Goal: Task Accomplishment & Management: Complete application form

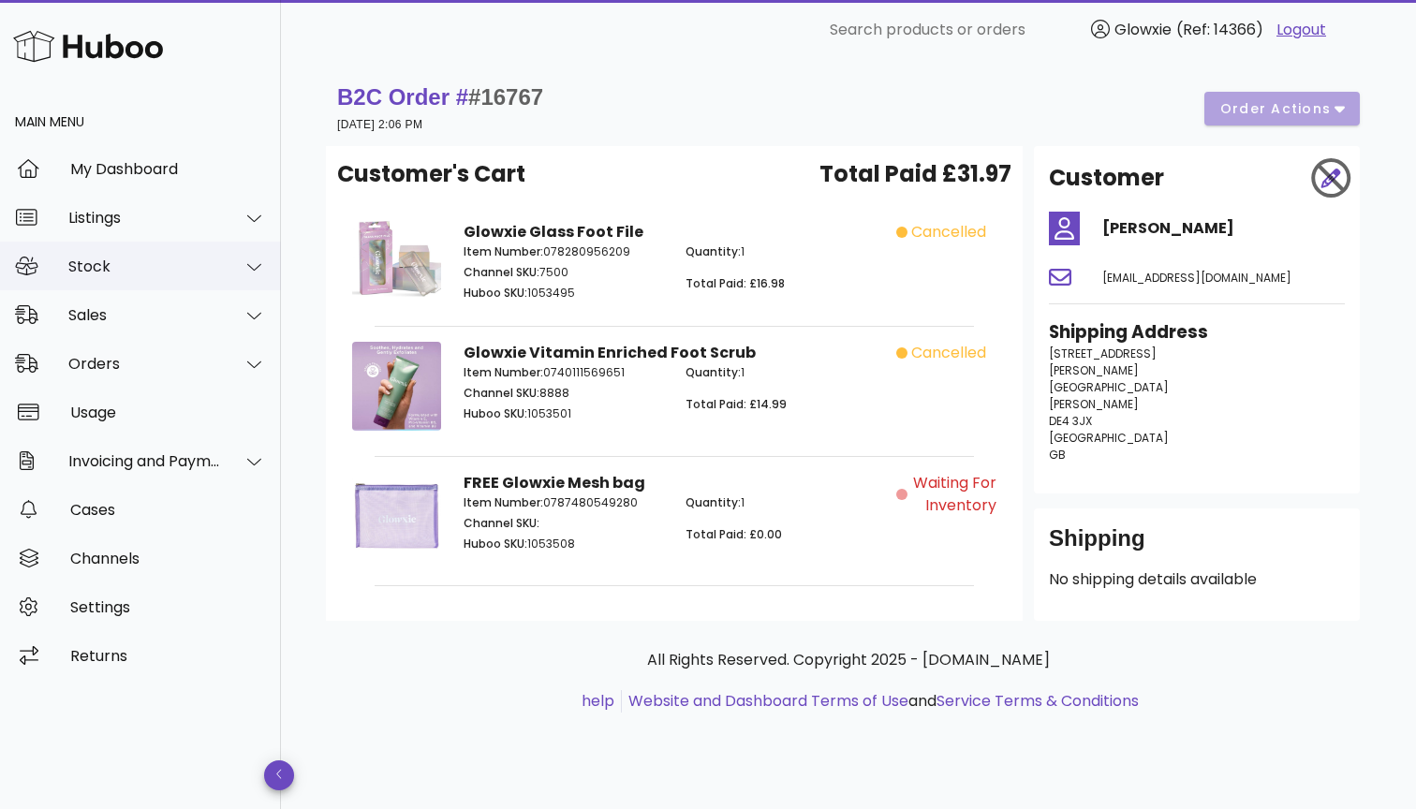
click at [152, 267] on div "Stock" at bounding box center [144, 267] width 153 height 18
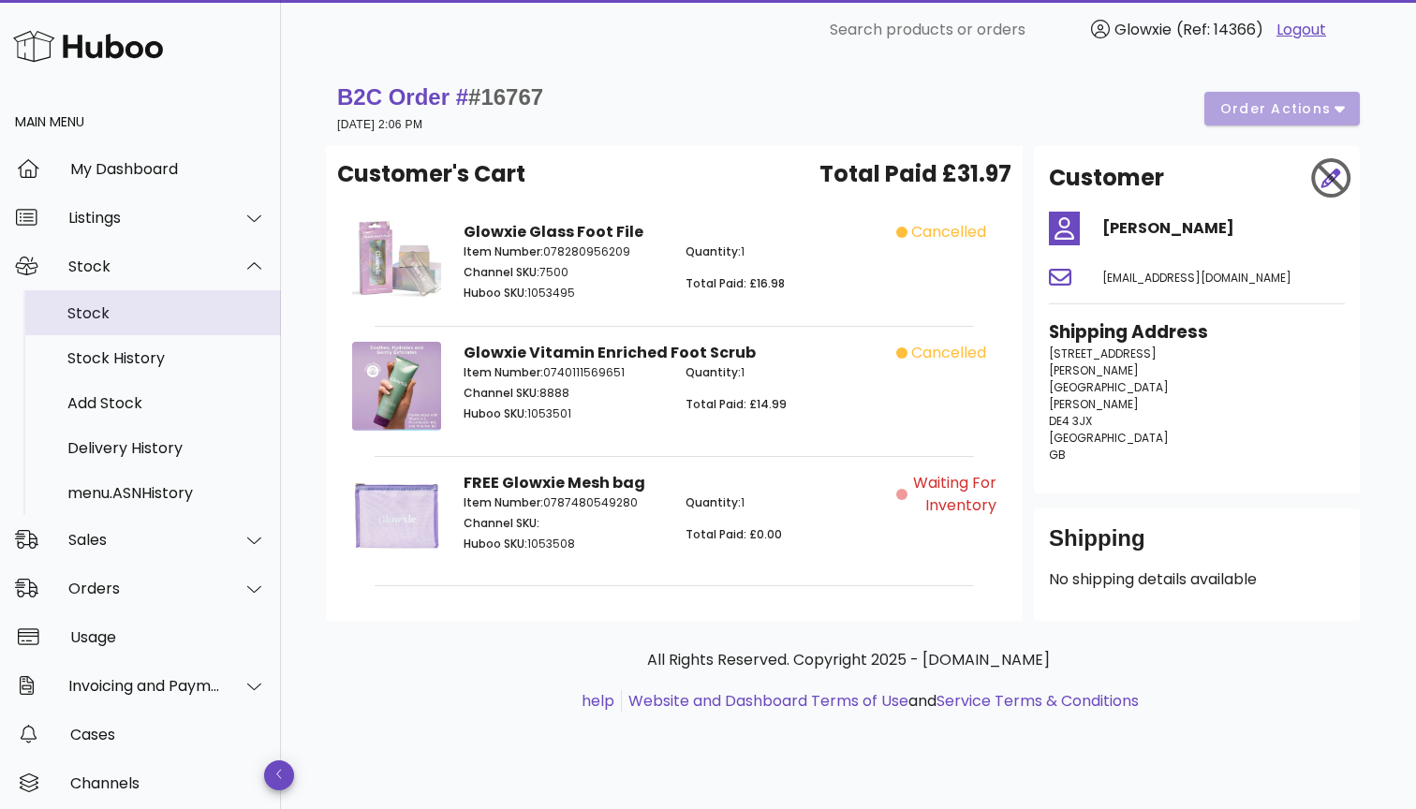
click at [162, 325] on div "Stock" at bounding box center [166, 313] width 199 height 40
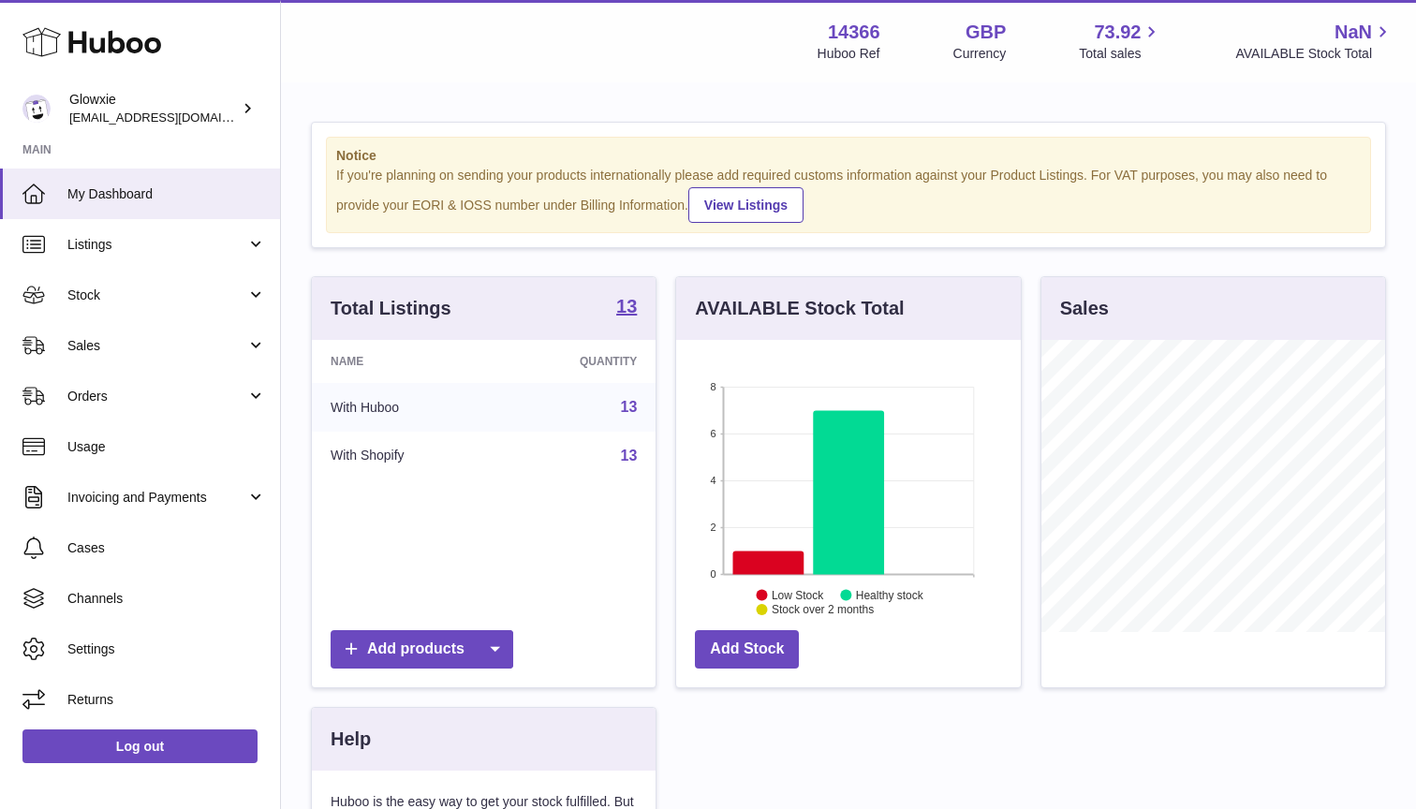
scroll to position [292, 345]
click at [214, 293] on span "Stock" at bounding box center [156, 296] width 179 height 18
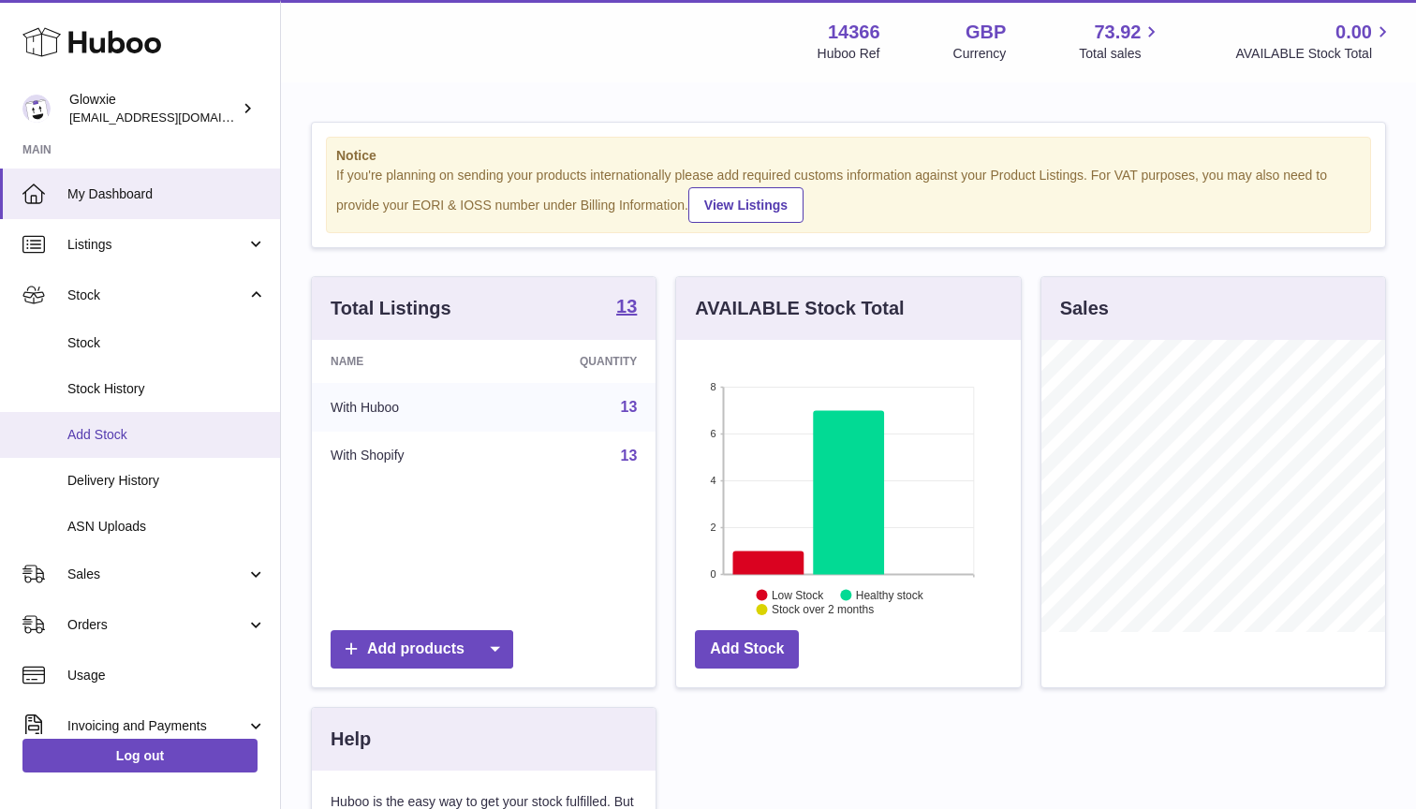
click at [118, 428] on span "Add Stock" at bounding box center [166, 435] width 199 height 18
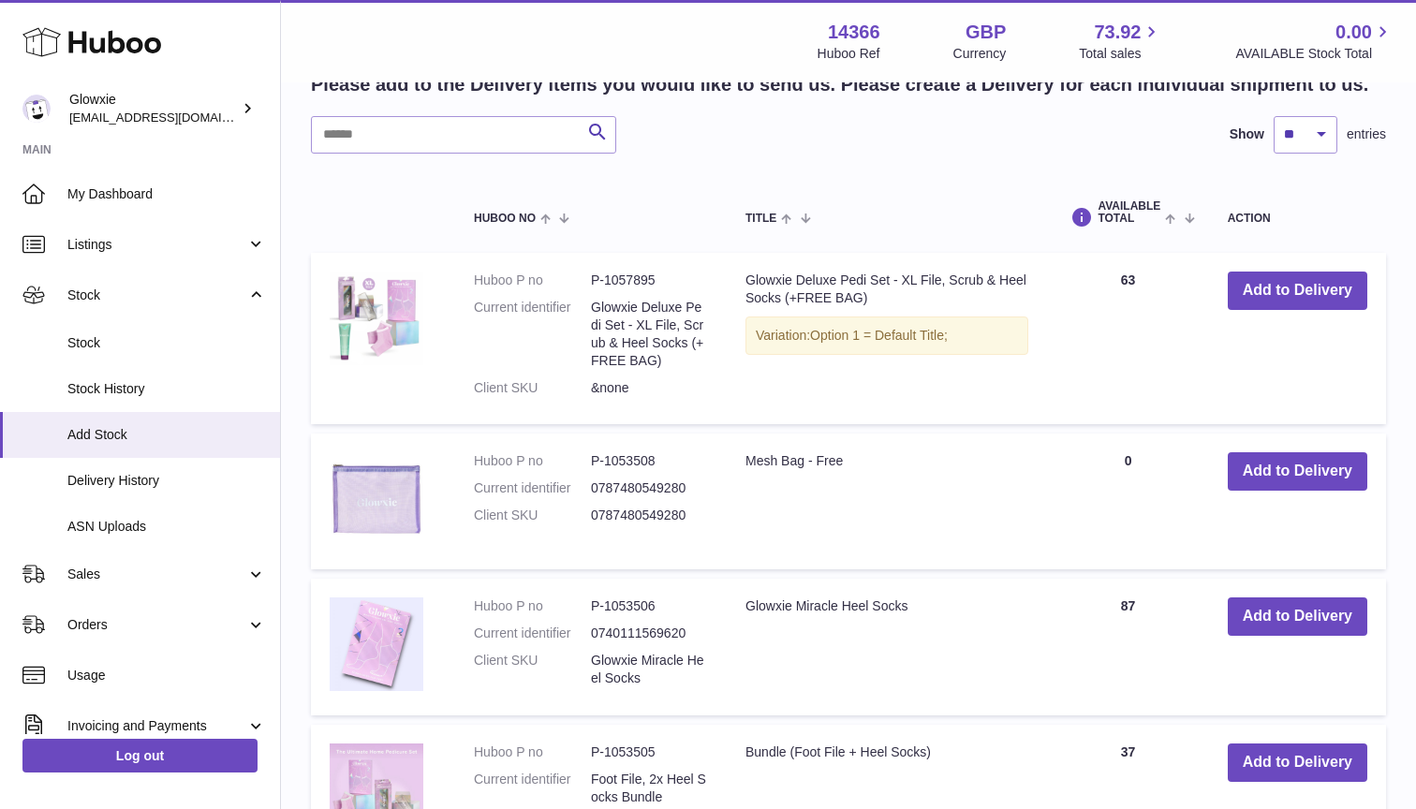
scroll to position [369, 0]
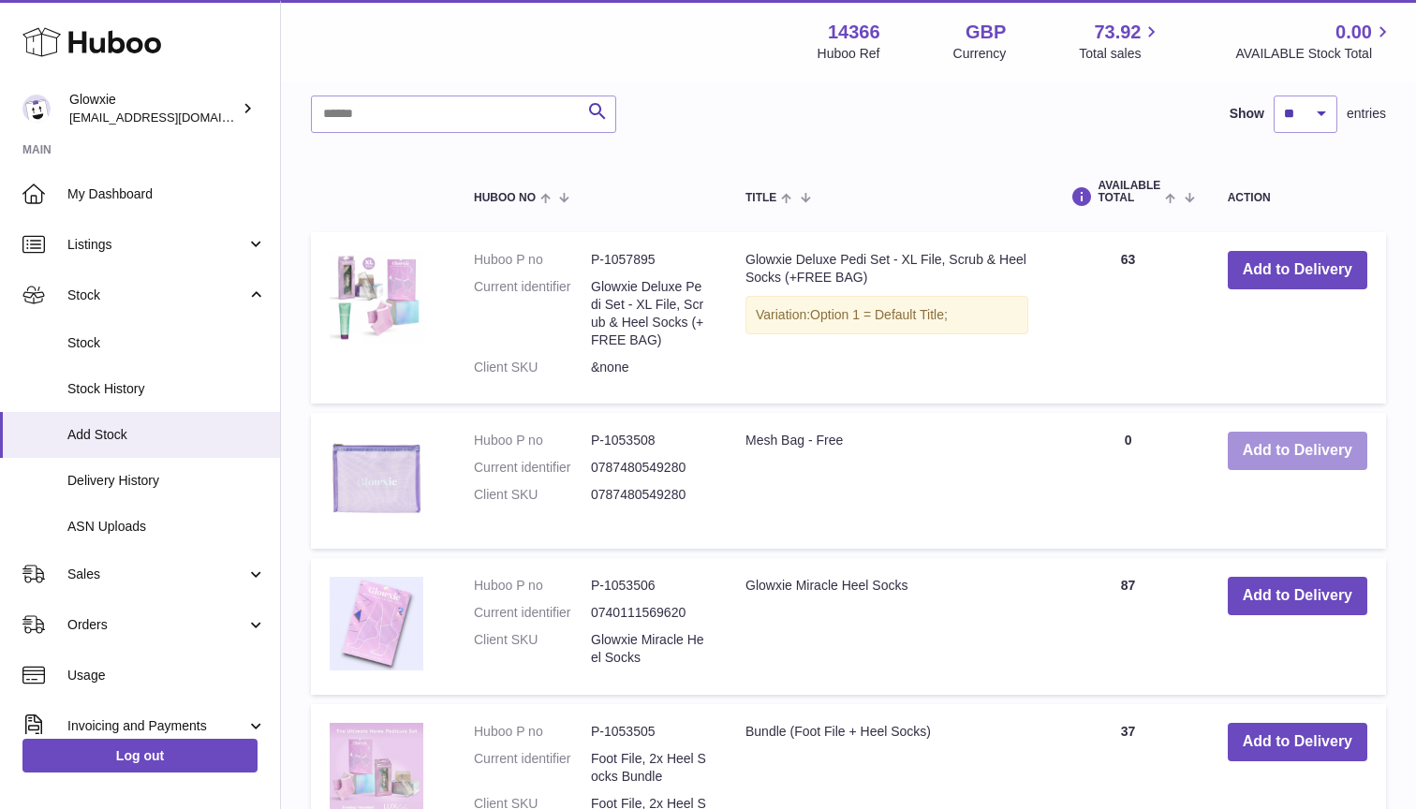
click at [1254, 462] on button "Add to Delivery" at bounding box center [1298, 451] width 140 height 38
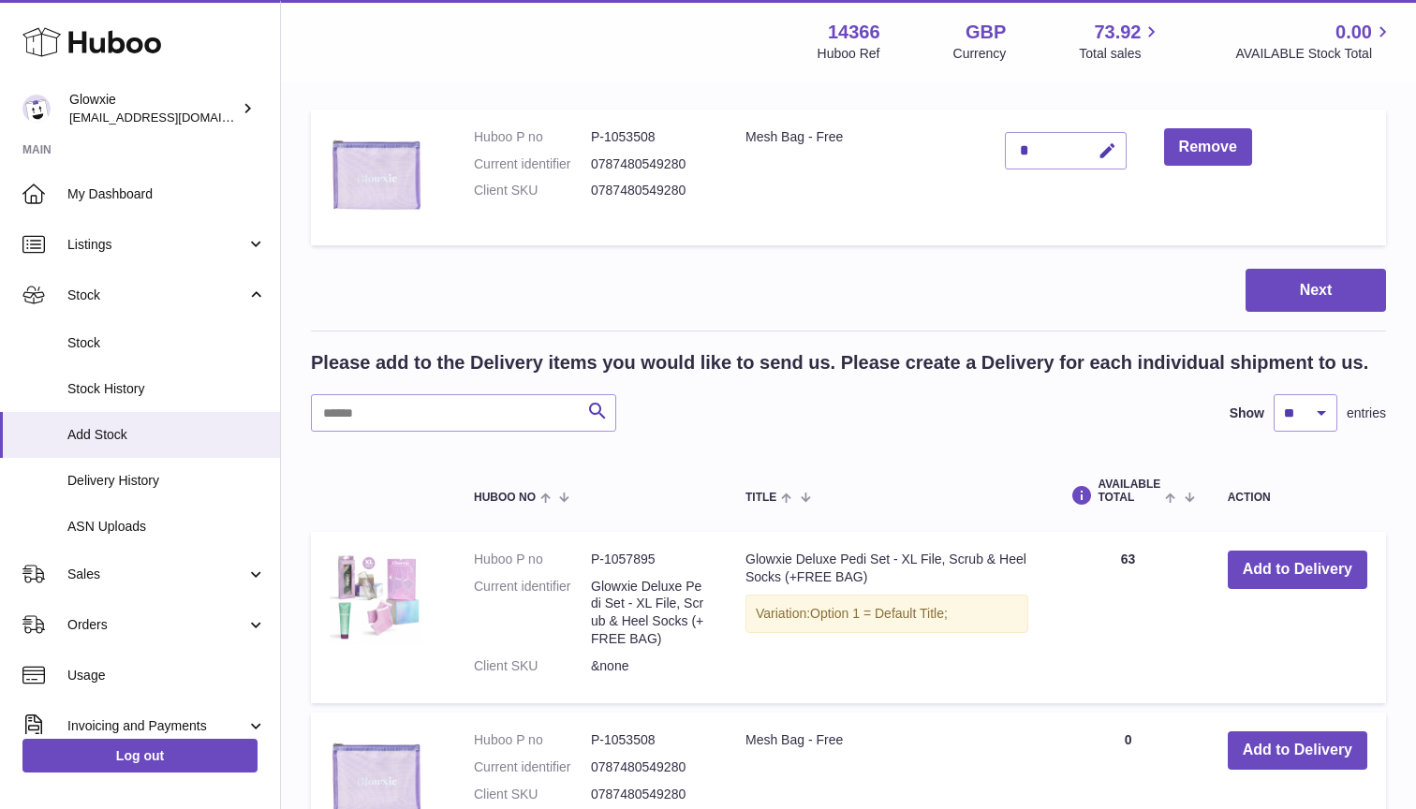
scroll to position [86, 0]
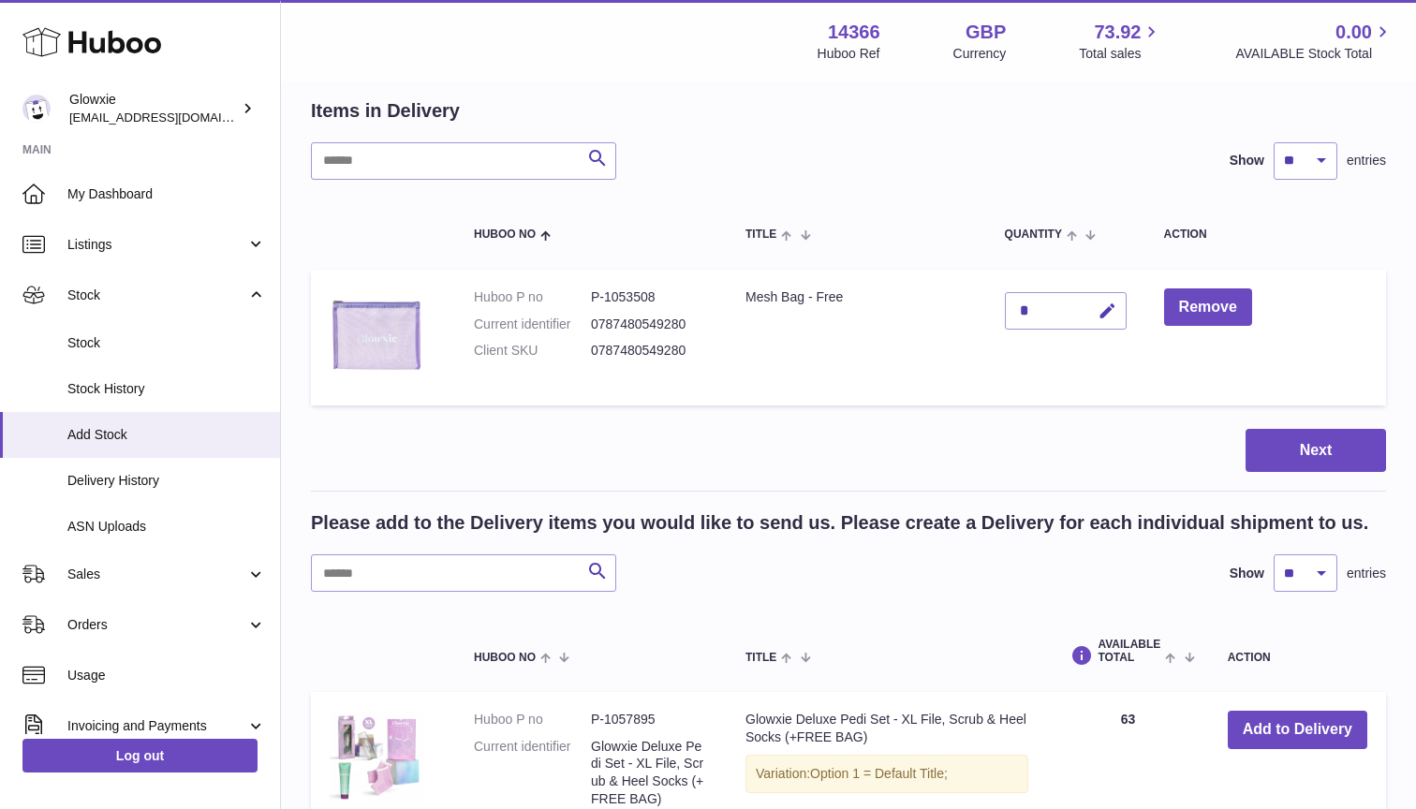
click at [1053, 306] on div "*" at bounding box center [1066, 310] width 122 height 37
click at [1105, 305] on icon "button" at bounding box center [1108, 312] width 20 height 20
type input "***"
click at [1110, 312] on icon "submit" at bounding box center [1108, 311] width 17 height 17
click at [1249, 436] on button "Next" at bounding box center [1316, 451] width 140 height 44
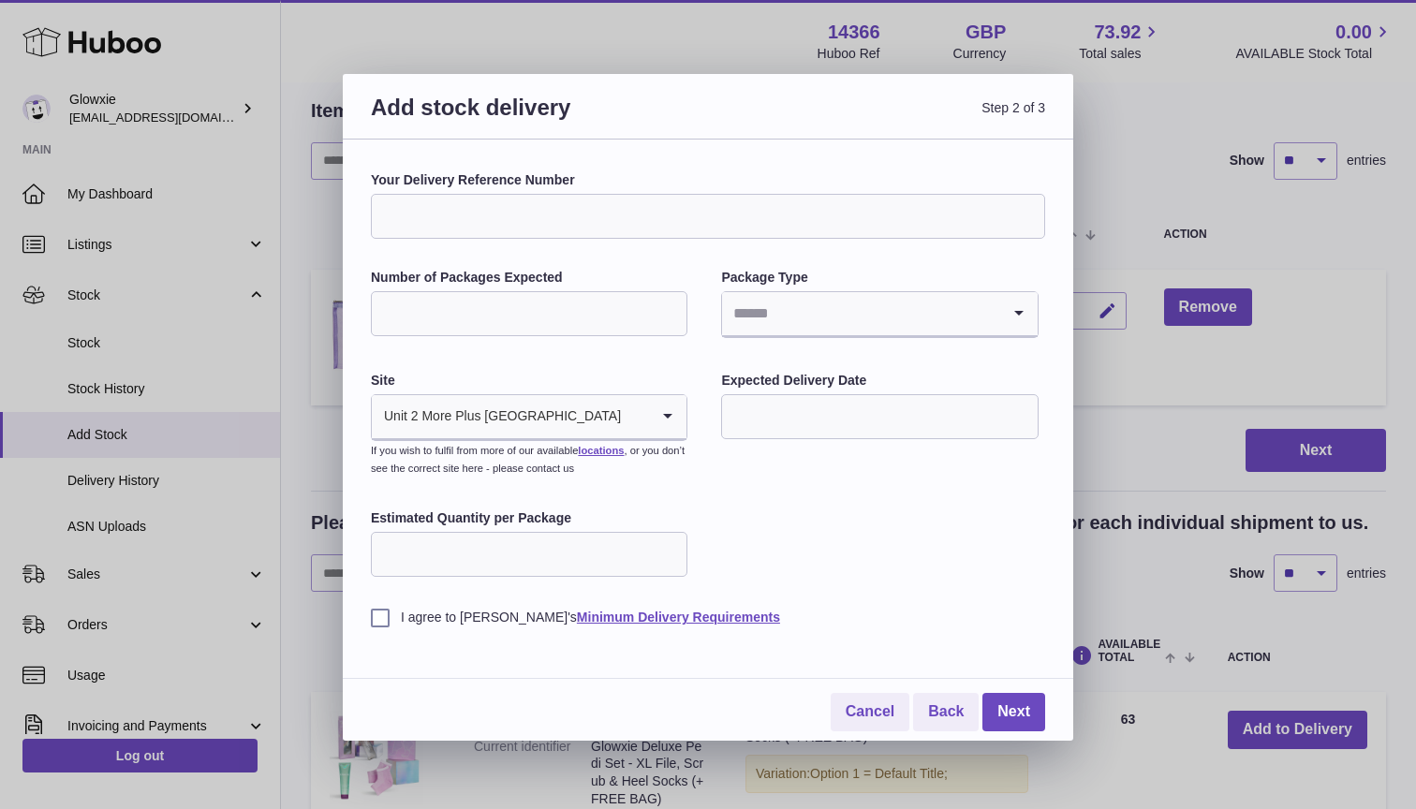
click at [661, 226] on input "Your Delivery Reference Number" at bounding box center [708, 216] width 674 height 45
type input "*********"
type input "*"
click at [672, 310] on input "*" at bounding box center [529, 313] width 317 height 45
click at [798, 312] on input "Search for option" at bounding box center [860, 313] width 277 height 43
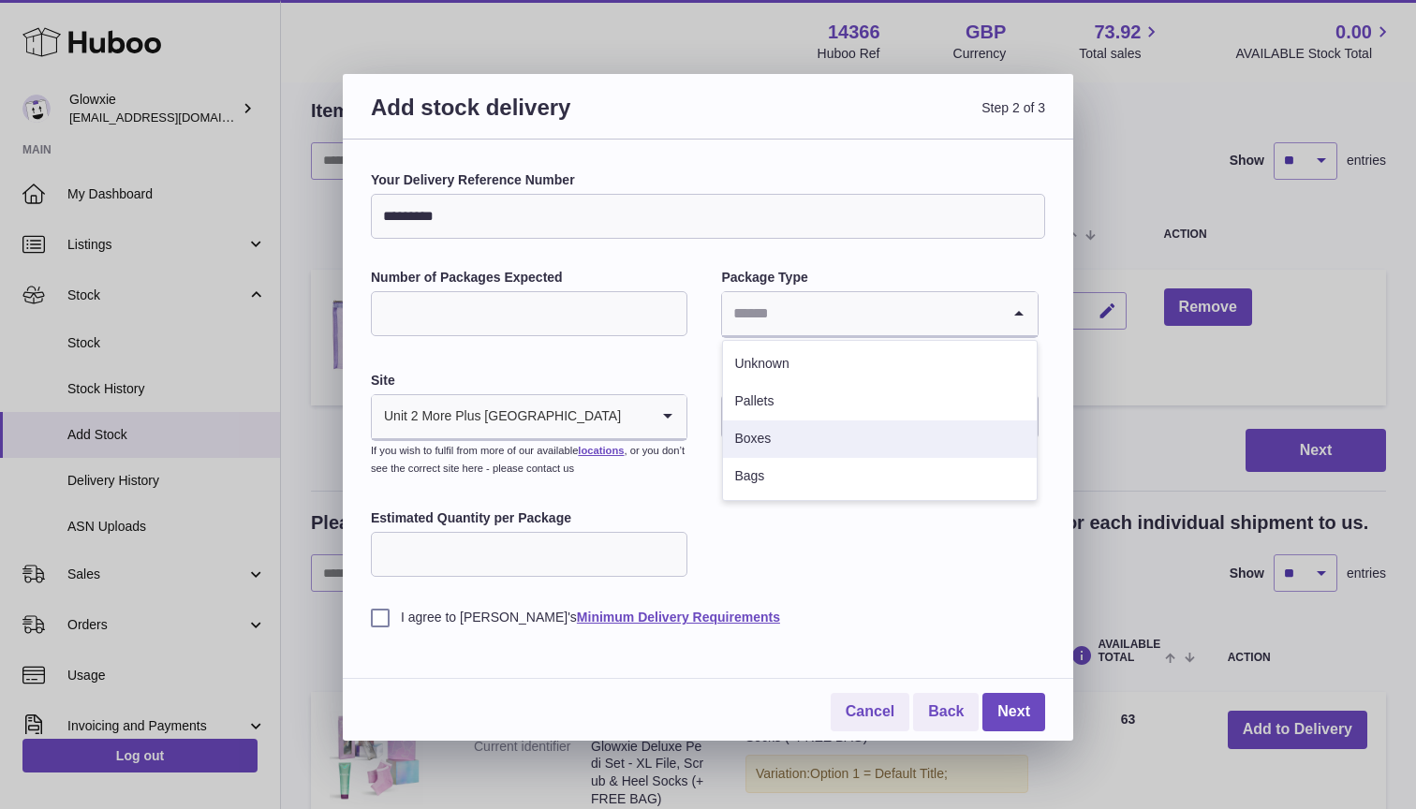
click at [826, 438] on li "Boxes" at bounding box center [879, 439] width 313 height 37
click at [751, 422] on input "text" at bounding box center [879, 416] width 317 height 45
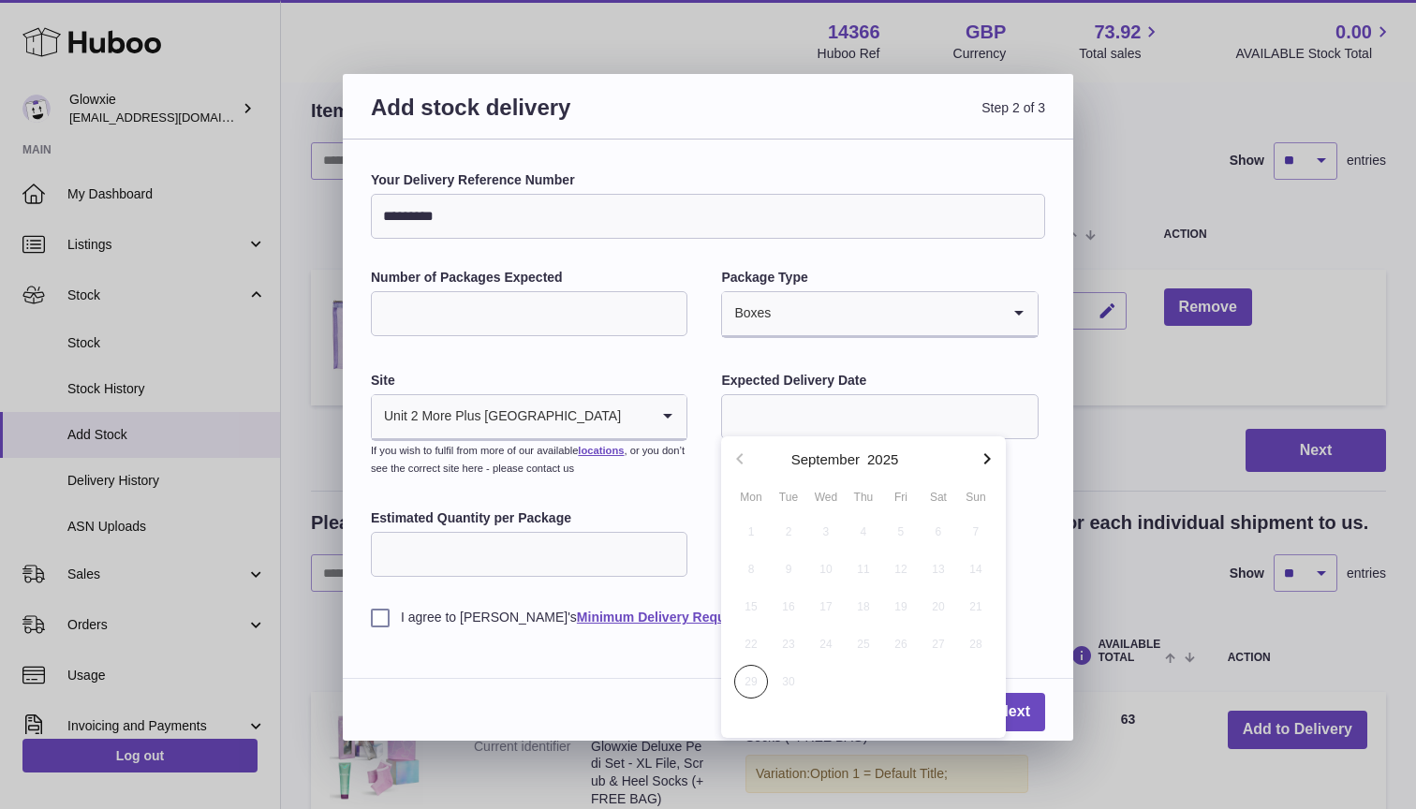
click at [988, 472] on button "button" at bounding box center [986, 458] width 37 height 45
click at [854, 532] on span "2" at bounding box center [864, 532] width 34 height 34
type input "**********"
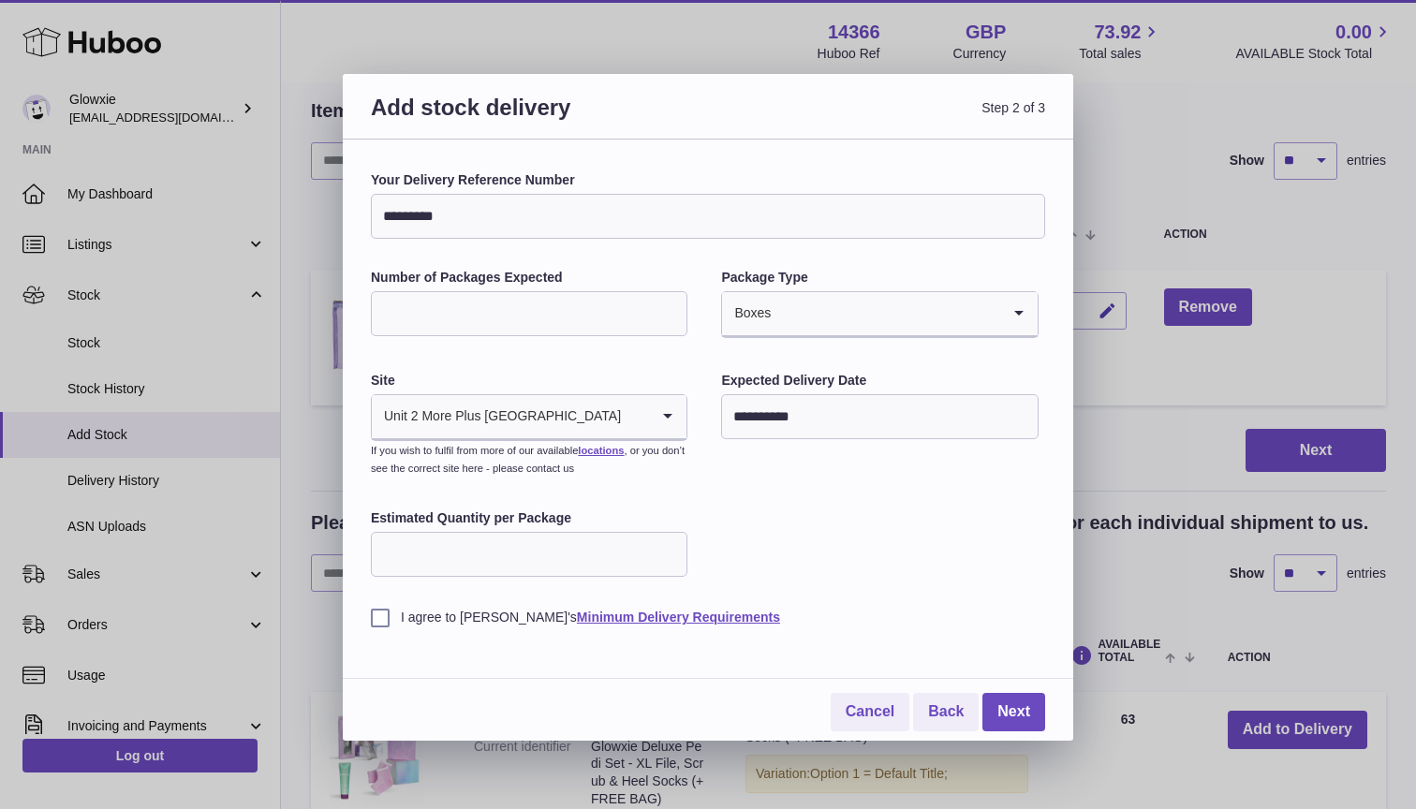
click at [643, 549] on input "Estimated Quantity per Package" at bounding box center [529, 554] width 317 height 45
type input "***"
click at [378, 614] on label "I agree to Huboo's Minimum Delivery Requirements" at bounding box center [708, 618] width 674 height 18
click at [1017, 706] on link "Next" at bounding box center [1013, 712] width 63 height 38
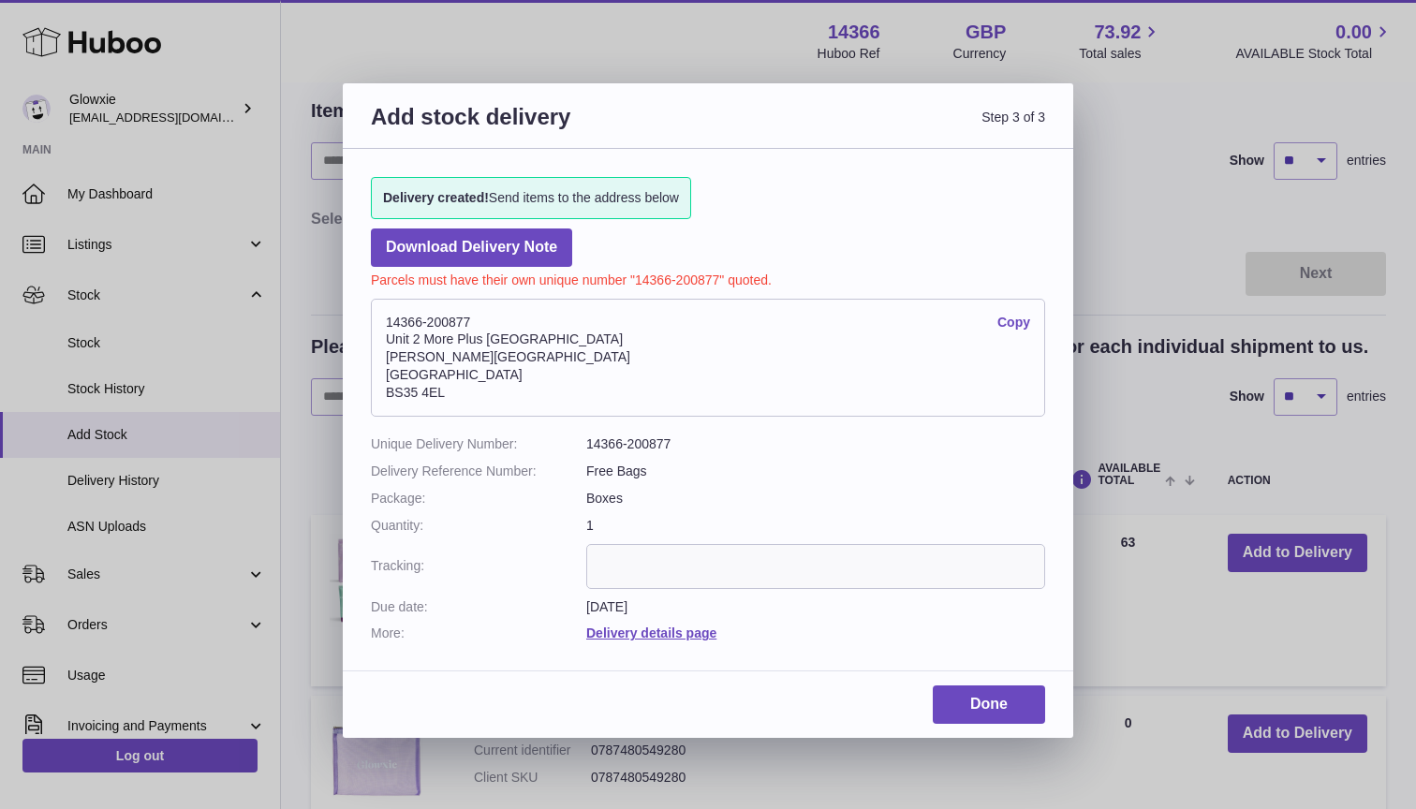
drag, startPoint x: 488, startPoint y: 318, endPoint x: 374, endPoint y: 319, distance: 114.3
click at [374, 319] on address "14366-200877 Copy Unit 2 More Plus Central Park Hudson Ave Severn Beach BS35 4EL" at bounding box center [708, 358] width 674 height 118
copy address "14366-200877"
click at [423, 391] on address "14366-200877 Copy Unit 2 More Plus Central Park Hudson Ave Severn Beach BS35 4EL" at bounding box center [708, 358] width 674 height 118
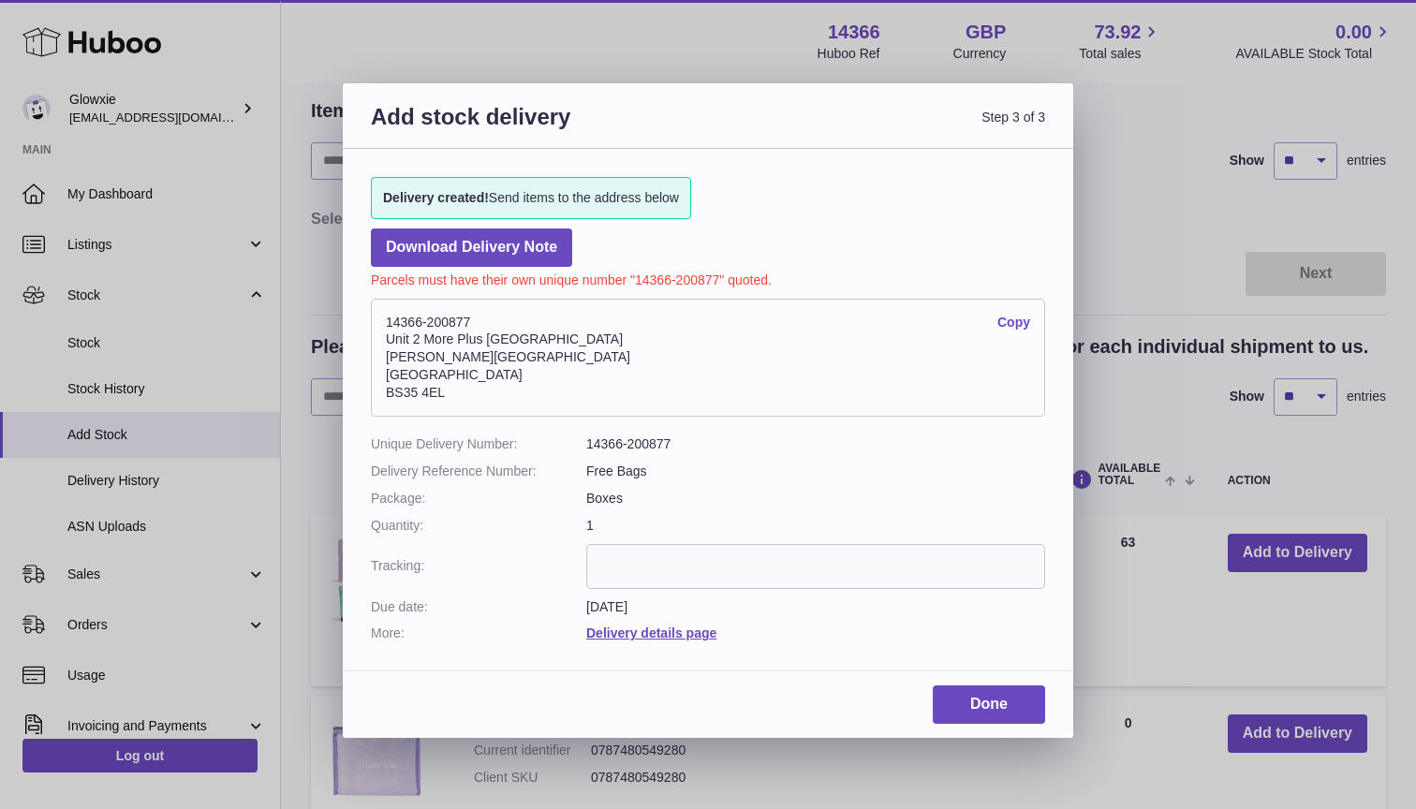
click at [423, 391] on address "14366-200877 Copy Unit 2 More Plus Central Park Hudson Ave Severn Beach BS35 4EL" at bounding box center [708, 358] width 674 height 118
copy div "BS35 4EL"
click at [442, 323] on address "14366-200877 Copy Unit 2 More Plus Central Park Hudson Ave Severn Beach BS35 4EL" at bounding box center [708, 358] width 674 height 118
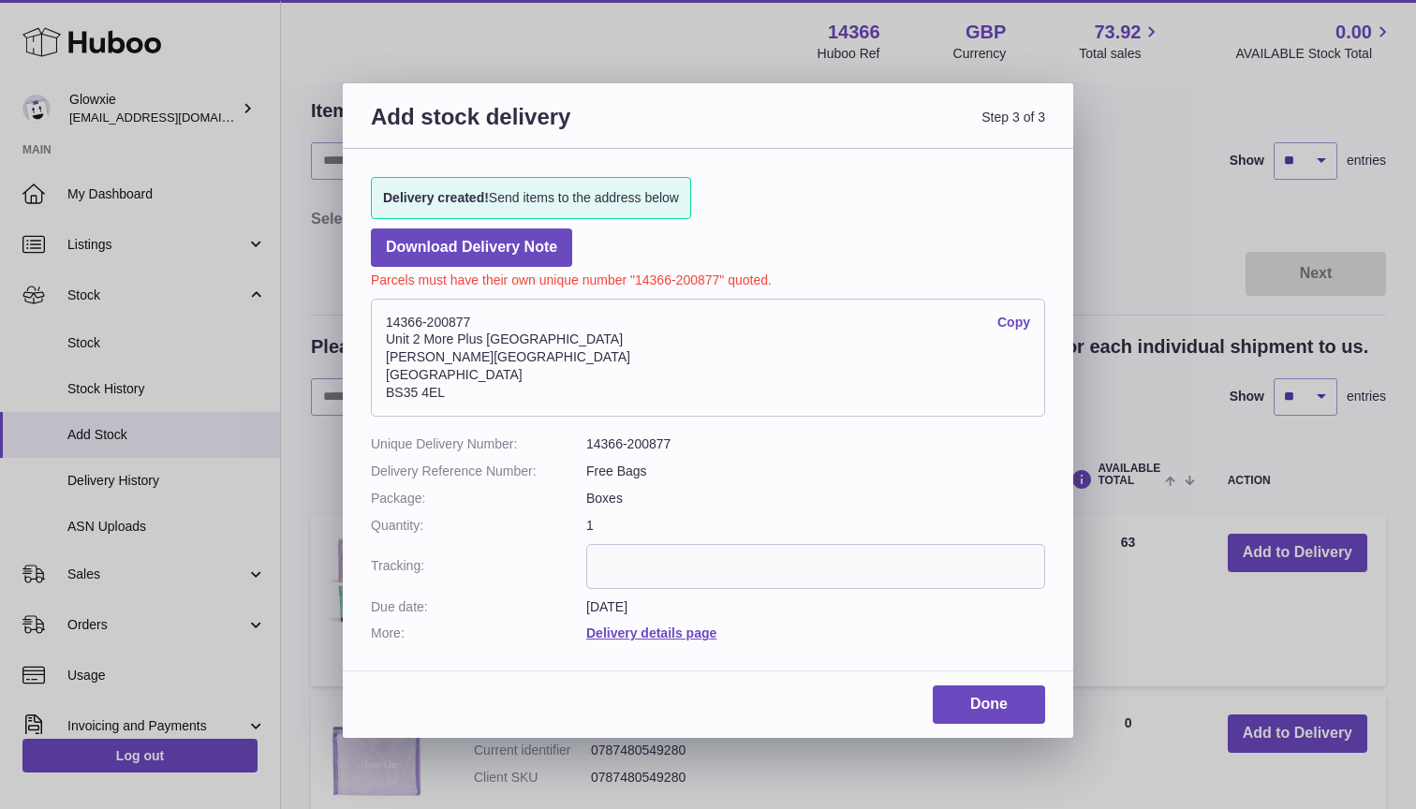
copy address "14366-200877"
click at [701, 545] on input "text" at bounding box center [815, 566] width 459 height 45
paste input "**********"
type input "**********"
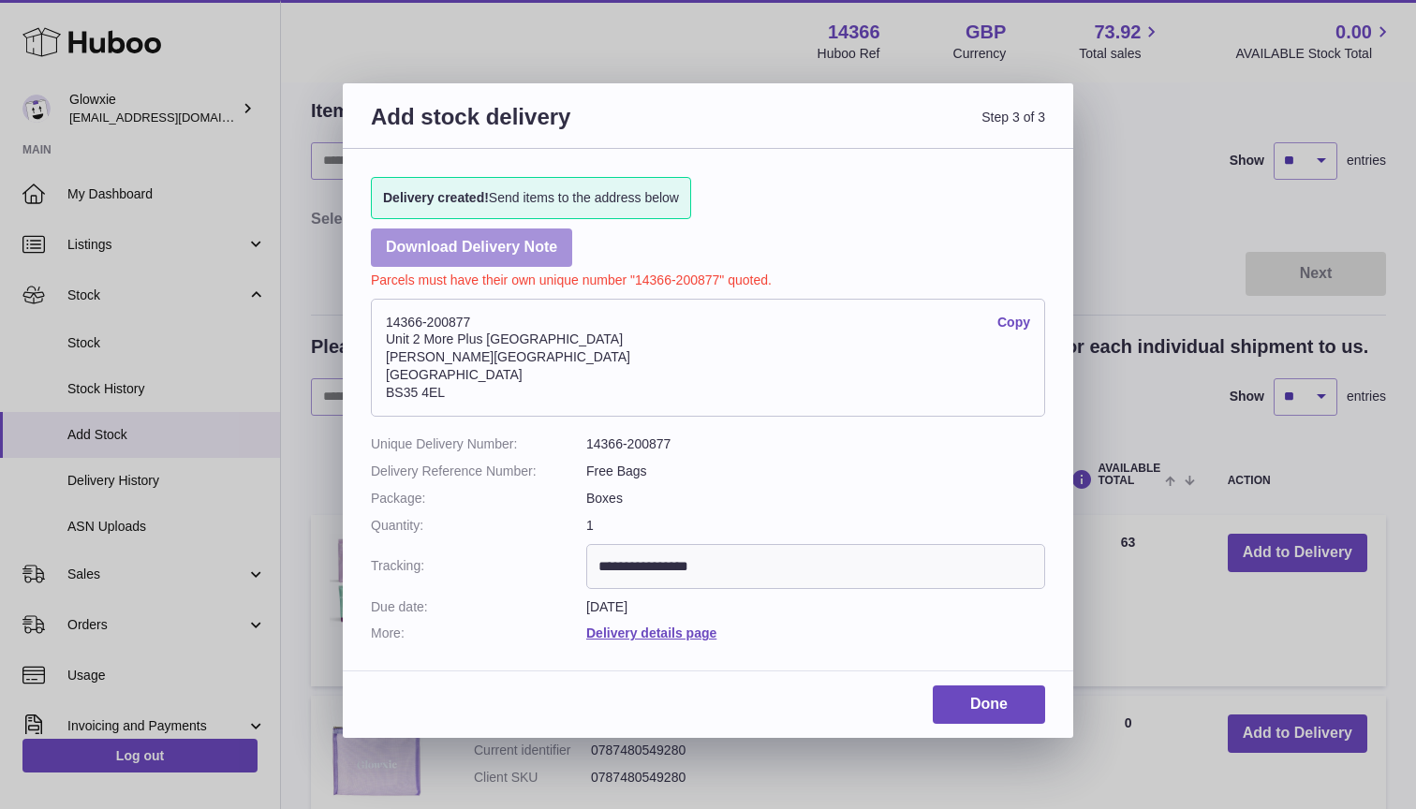
click at [488, 234] on link "Download Delivery Note" at bounding box center [471, 248] width 201 height 38
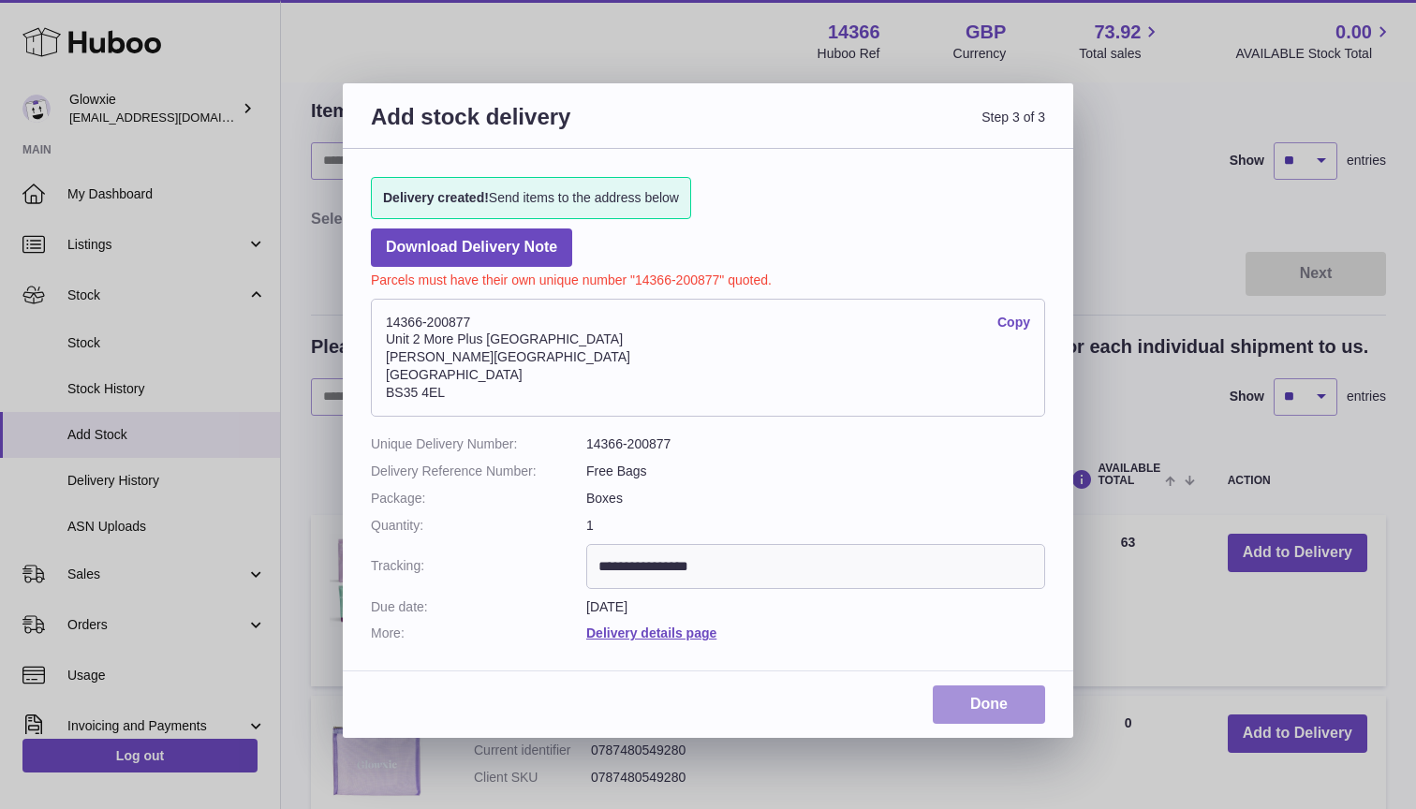
click at [1003, 692] on link "Done" at bounding box center [989, 705] width 112 height 38
